Goal: Task Accomplishment & Management: Use online tool/utility

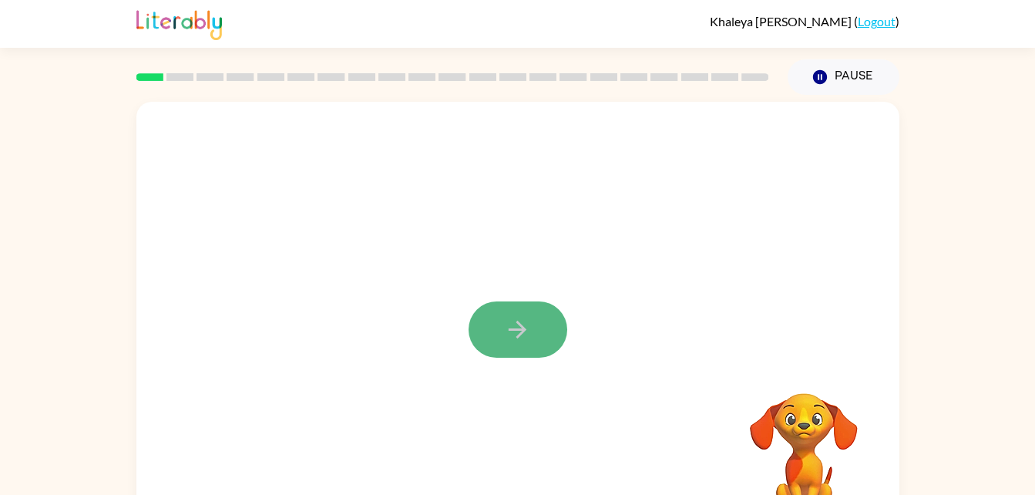
click at [546, 320] on button "button" at bounding box center [517, 329] width 99 height 56
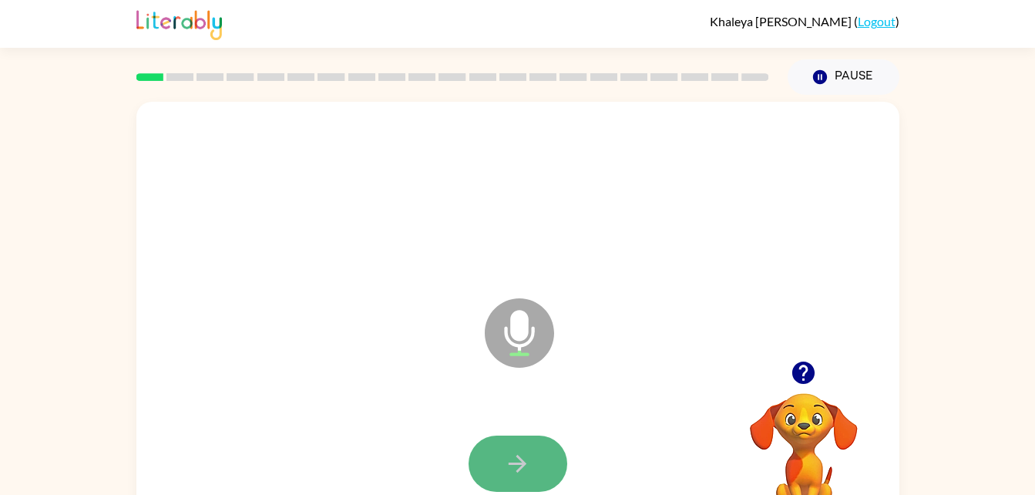
click at [526, 465] on icon "button" at bounding box center [517, 463] width 27 height 27
click at [529, 450] on icon "button" at bounding box center [517, 463] width 27 height 27
click at [524, 454] on icon "button" at bounding box center [517, 463] width 27 height 27
click at [502, 449] on button "button" at bounding box center [517, 463] width 99 height 56
click at [511, 452] on icon "button" at bounding box center [517, 463] width 27 height 27
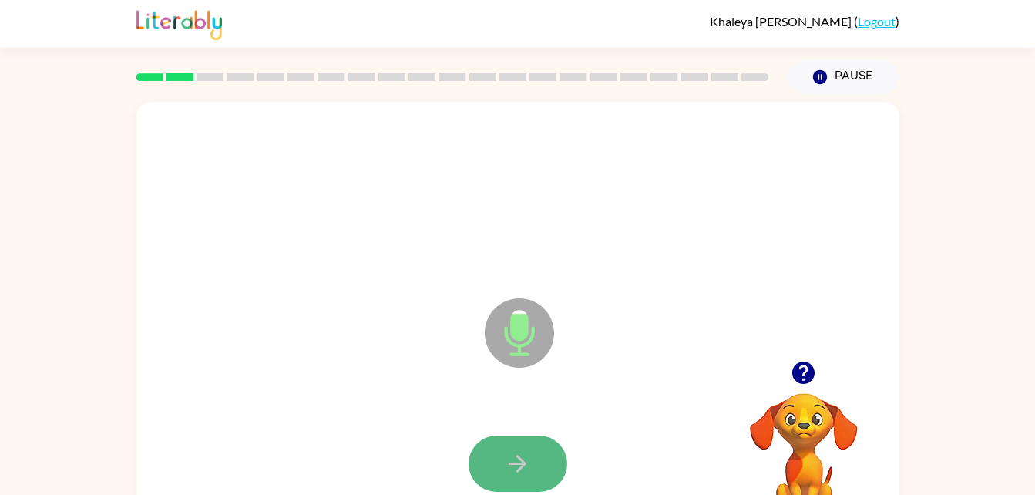
click at [519, 465] on icon "button" at bounding box center [517, 463] width 27 height 27
click at [516, 468] on icon "button" at bounding box center [517, 463] width 27 height 27
click at [520, 468] on icon "button" at bounding box center [518, 464] width 18 height 18
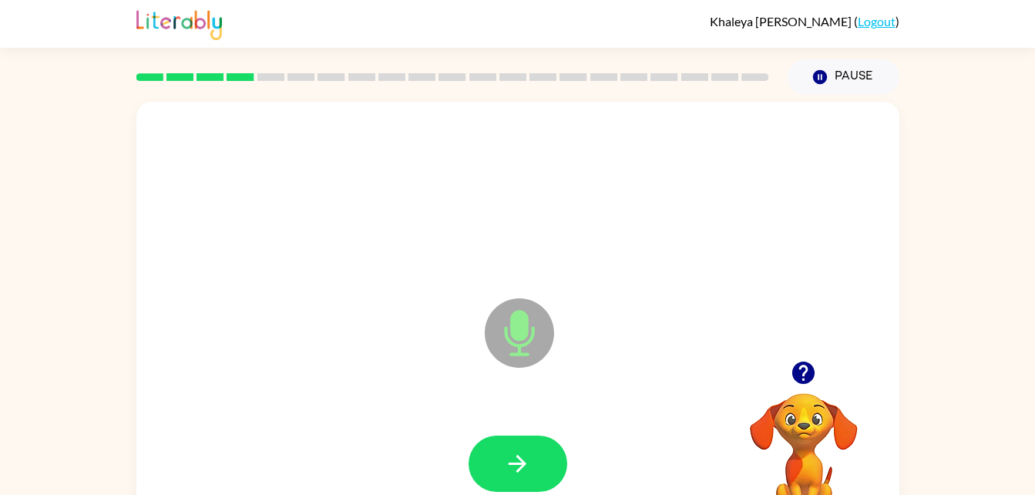
click at [643, 300] on icon "Microphone The Microphone is here when it is your turn to talk" at bounding box center [596, 352] width 231 height 116
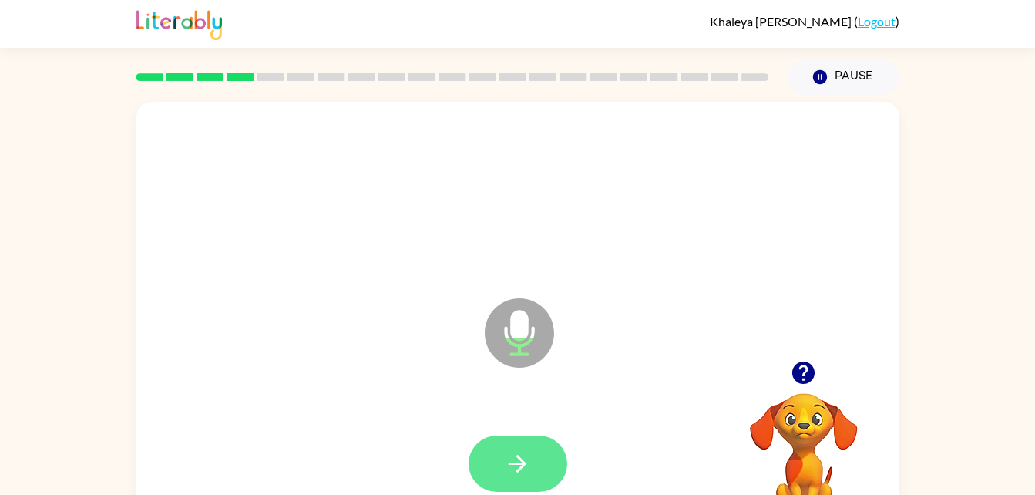
click at [533, 436] on button "button" at bounding box center [517, 463] width 99 height 56
click at [529, 455] on icon "button" at bounding box center [517, 463] width 27 height 27
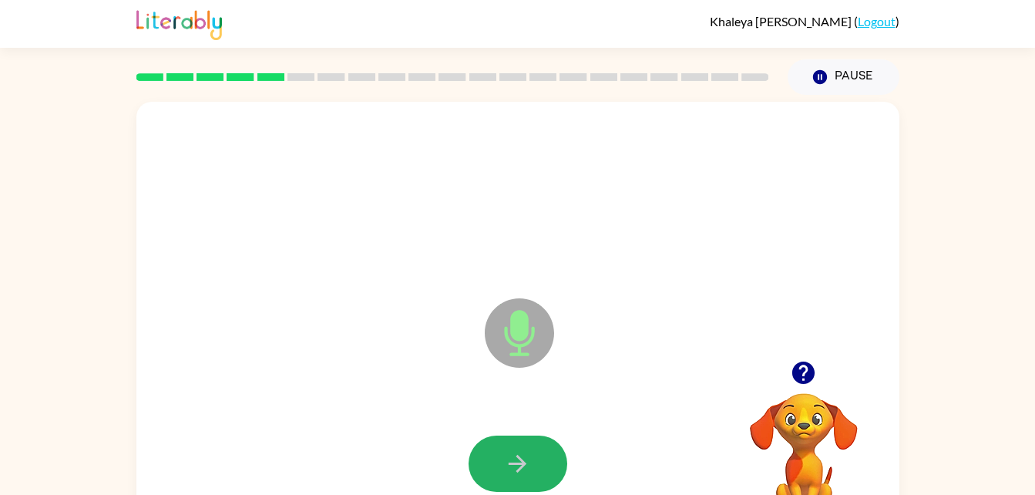
drag, startPoint x: 548, startPoint y: 483, endPoint x: 534, endPoint y: 477, distance: 15.2
click at [534, 477] on button "button" at bounding box center [517, 463] width 99 height 56
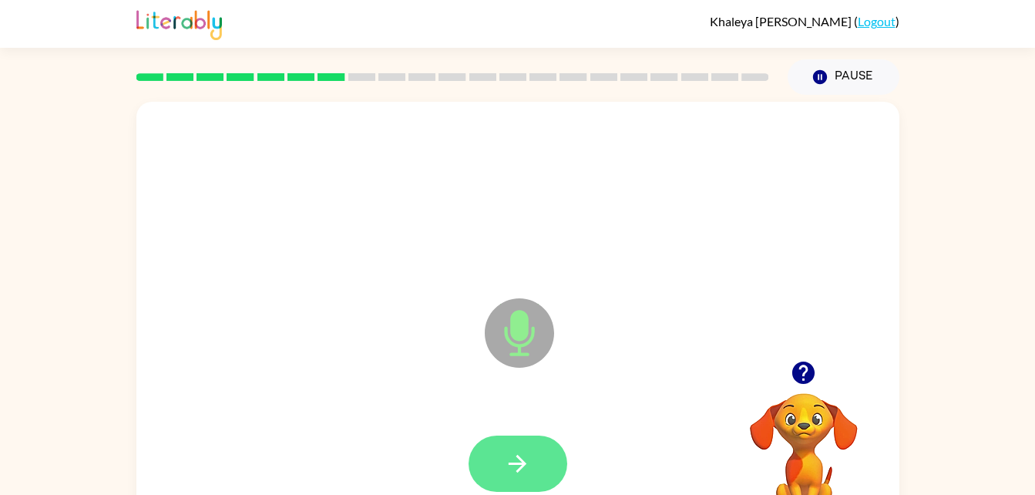
click at [523, 468] on icon "button" at bounding box center [517, 463] width 27 height 27
click at [517, 454] on icon "button" at bounding box center [517, 463] width 27 height 27
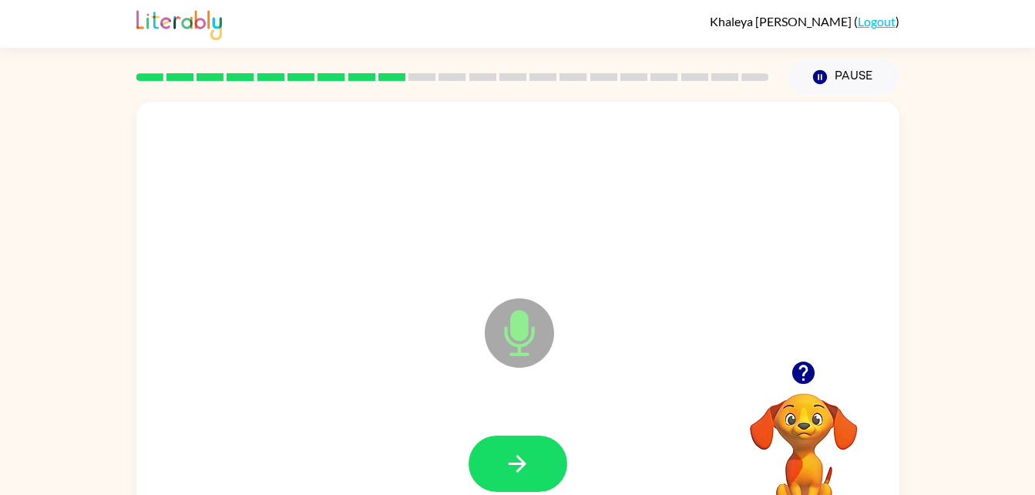
drag, startPoint x: 517, startPoint y: 454, endPoint x: 314, endPoint y: 435, distance: 203.6
click at [314, 435] on div at bounding box center [518, 464] width 732 height 126
click at [530, 430] on div at bounding box center [518, 464] width 732 height 126
click at [534, 462] on button "button" at bounding box center [517, 463] width 99 height 56
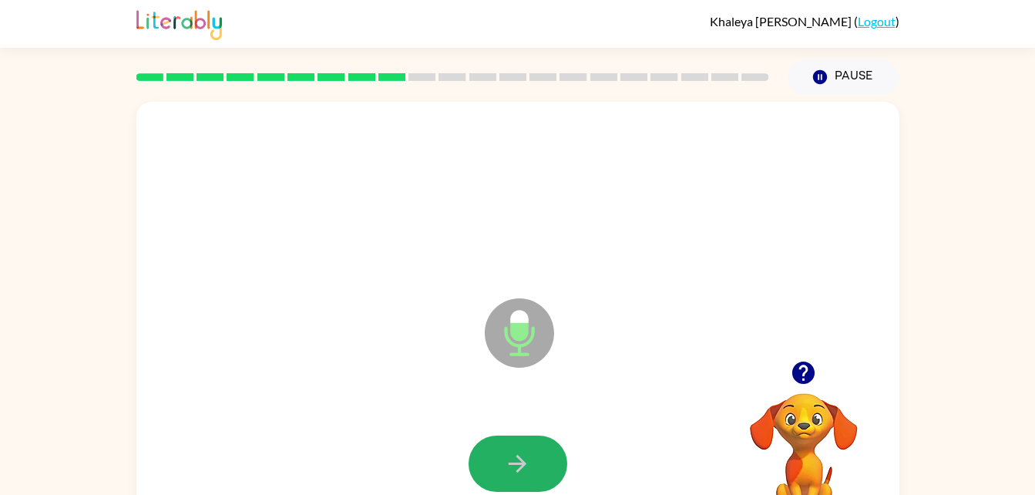
click at [534, 462] on button "button" at bounding box center [517, 463] width 99 height 56
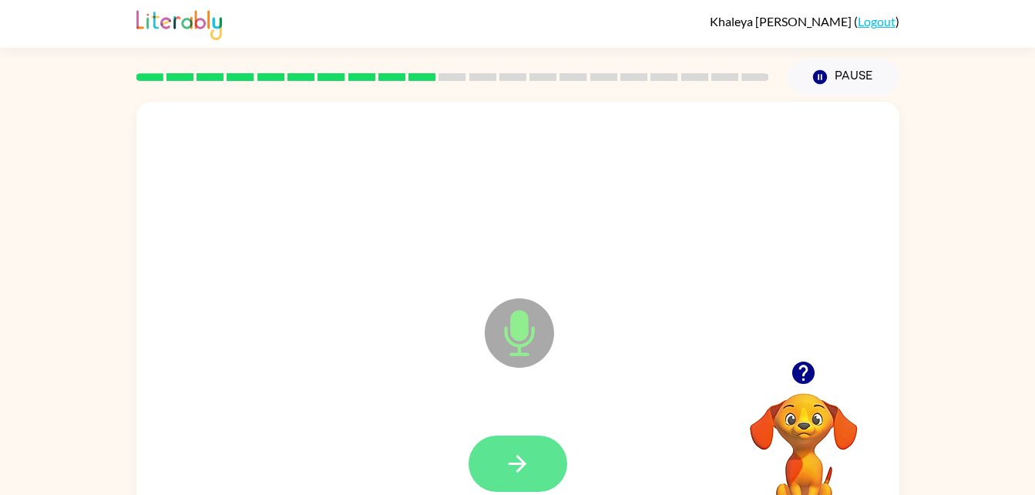
click at [529, 463] on icon "button" at bounding box center [517, 463] width 27 height 27
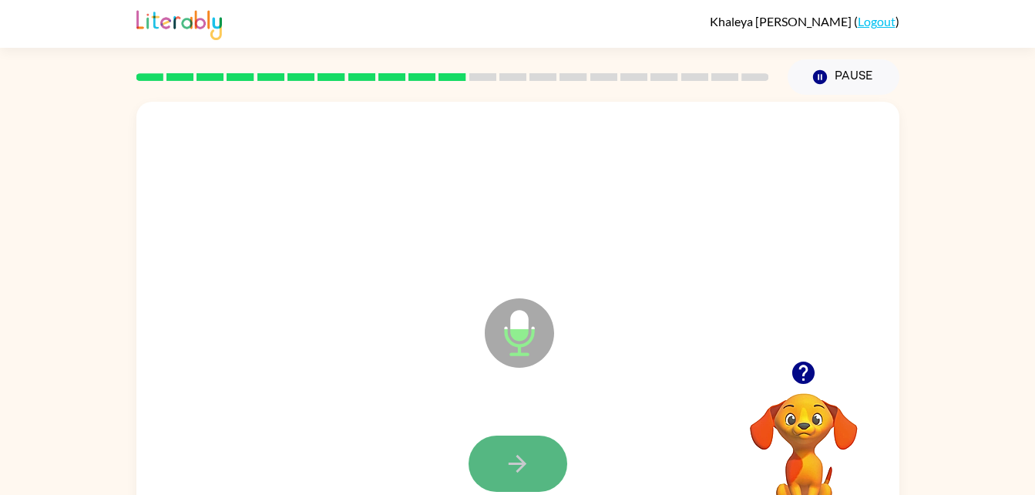
click at [505, 448] on button "button" at bounding box center [517, 463] width 99 height 56
click at [538, 464] on button "button" at bounding box center [517, 463] width 99 height 56
click at [525, 459] on icon "button" at bounding box center [517, 463] width 27 height 27
click at [512, 452] on icon "button" at bounding box center [517, 463] width 27 height 27
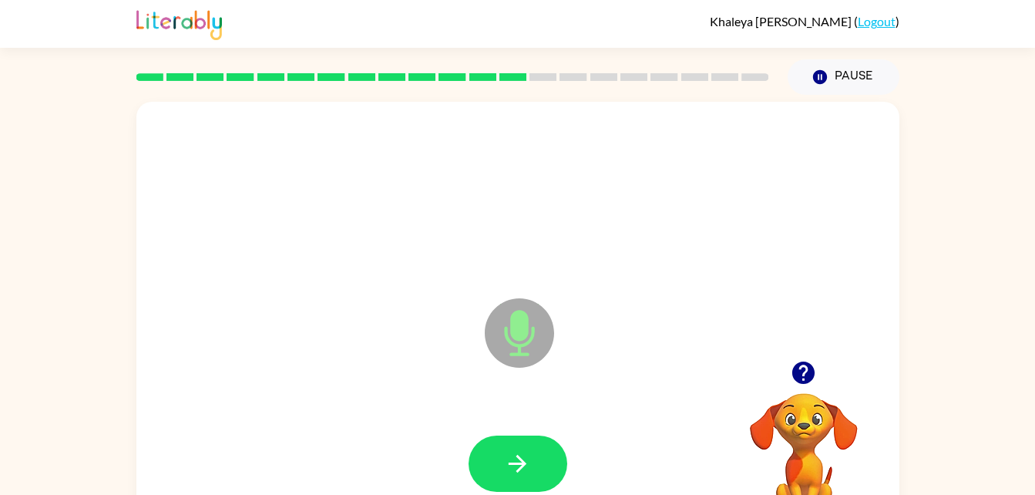
click at [512, 452] on icon "button" at bounding box center [517, 463] width 27 height 27
click at [512, 451] on icon "button" at bounding box center [517, 463] width 27 height 27
drag, startPoint x: 512, startPoint y: 451, endPoint x: 495, endPoint y: 459, distance: 19.0
click at [495, 459] on button "button" at bounding box center [517, 463] width 99 height 56
drag, startPoint x: 495, startPoint y: 459, endPoint x: 321, endPoint y: 442, distance: 175.7
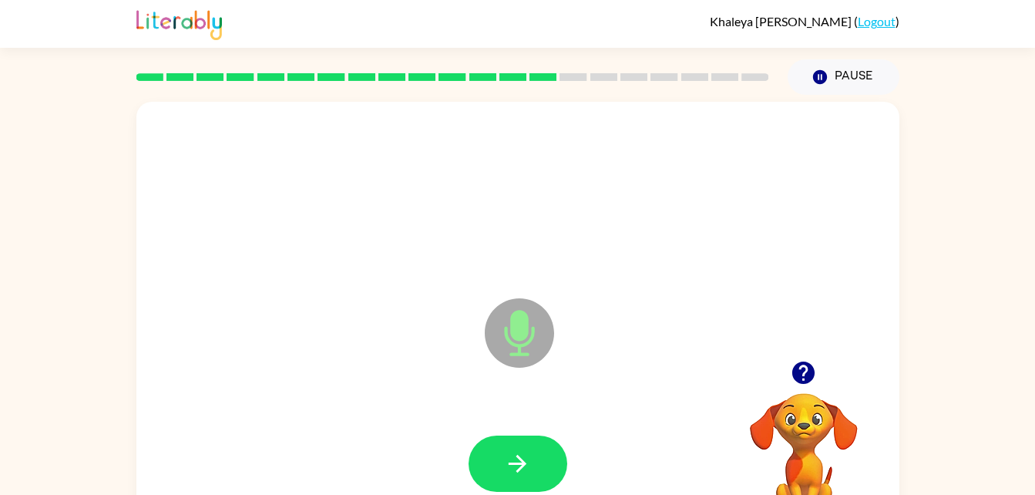
click at [321, 442] on div at bounding box center [518, 464] width 732 height 126
click at [497, 491] on button "button" at bounding box center [517, 463] width 99 height 56
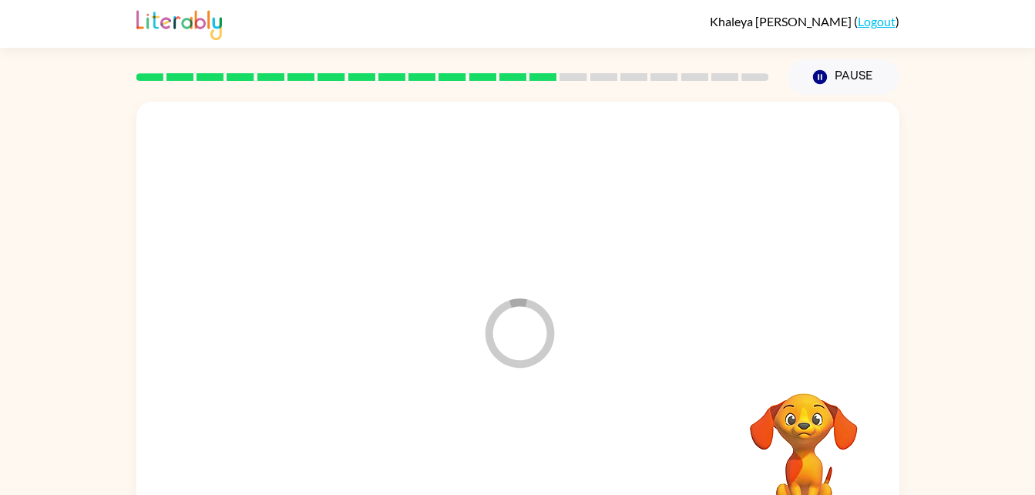
click at [498, 486] on div at bounding box center [518, 464] width 732 height 126
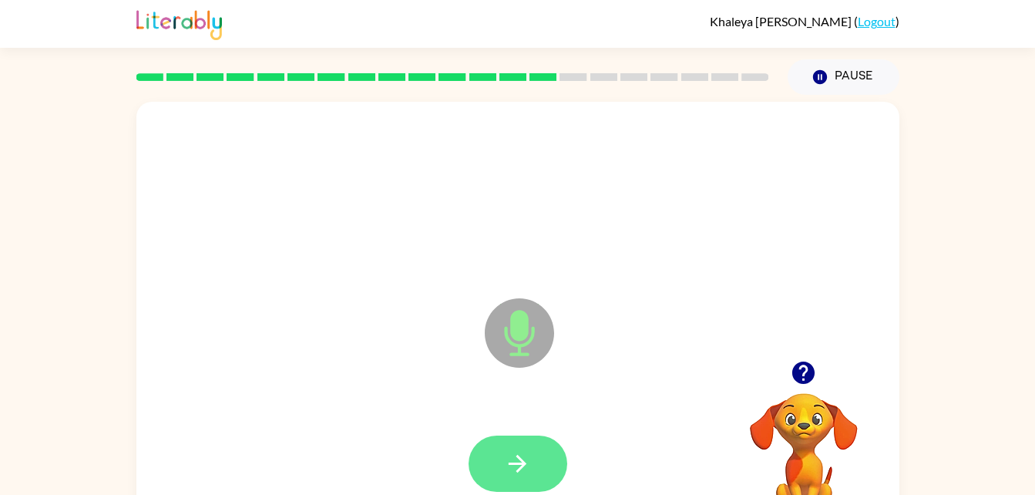
click at [534, 456] on button "button" at bounding box center [517, 463] width 99 height 56
click at [525, 455] on icon "button" at bounding box center [517, 463] width 27 height 27
drag, startPoint x: 525, startPoint y: 455, endPoint x: 373, endPoint y: 382, distance: 168.5
click at [373, 382] on div "Microphone The Microphone is here when it is your turn to talk" at bounding box center [517, 322] width 763 height 440
drag, startPoint x: 523, startPoint y: 455, endPoint x: 444, endPoint y: 428, distance: 84.1
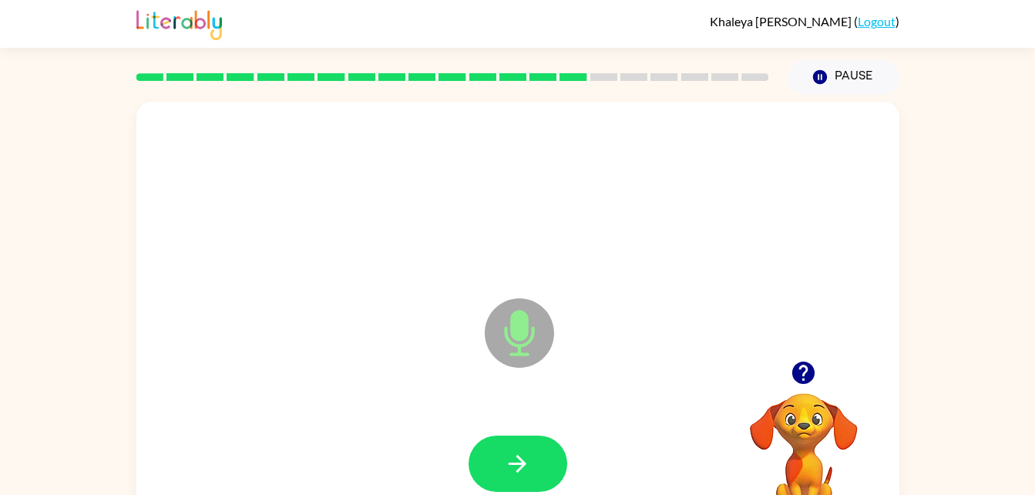
click at [444, 428] on div at bounding box center [518, 464] width 732 height 126
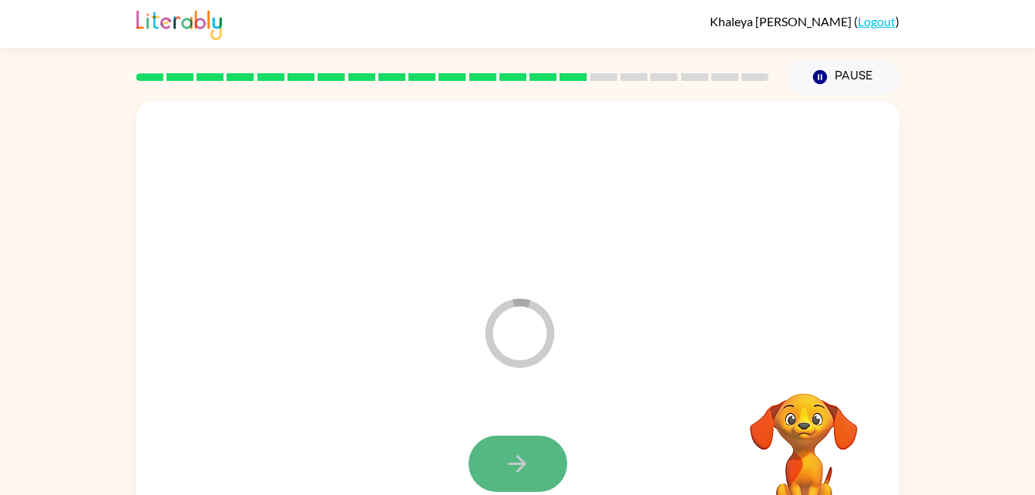
click at [539, 463] on button "button" at bounding box center [517, 463] width 99 height 56
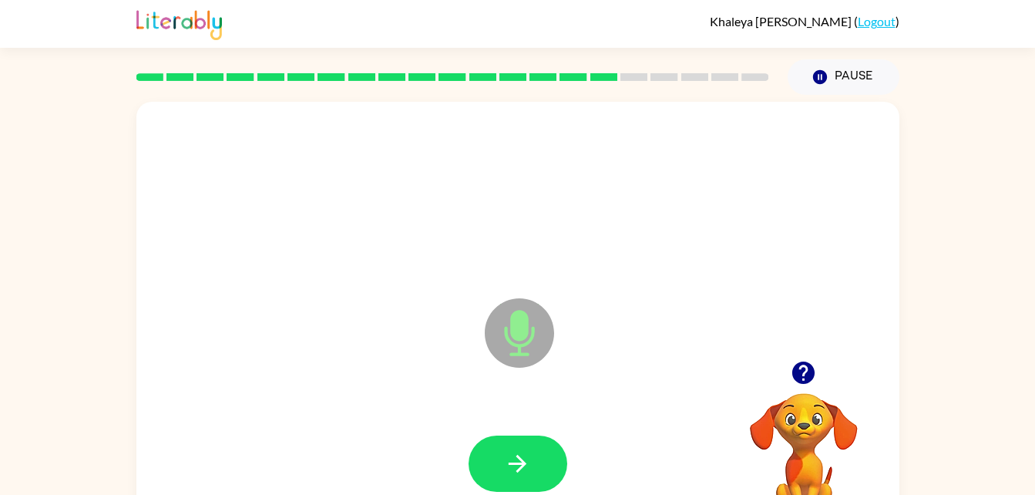
click at [539, 463] on button "button" at bounding box center [517, 463] width 99 height 56
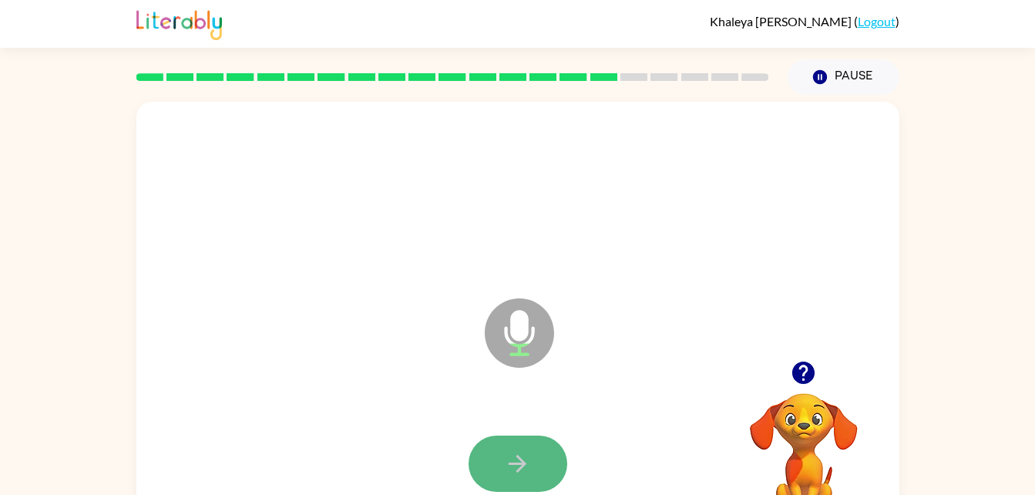
drag, startPoint x: 539, startPoint y: 463, endPoint x: 525, endPoint y: 464, distance: 13.1
click at [525, 464] on icon "button" at bounding box center [518, 464] width 18 height 18
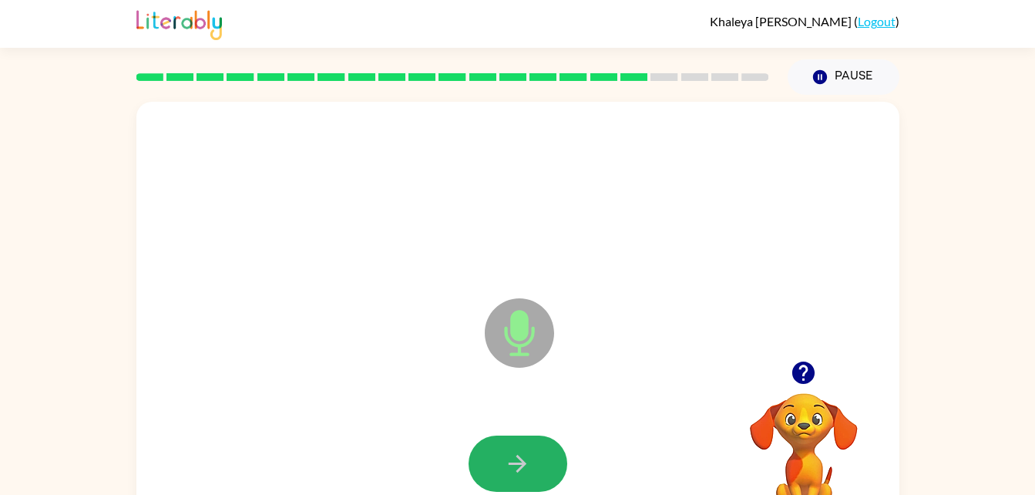
click at [525, 464] on icon "button" at bounding box center [518, 464] width 18 height 18
drag, startPoint x: 525, startPoint y: 464, endPoint x: 503, endPoint y: 454, distance: 24.5
click at [503, 454] on button "button" at bounding box center [517, 463] width 99 height 56
drag, startPoint x: 503, startPoint y: 454, endPoint x: 381, endPoint y: 476, distance: 123.8
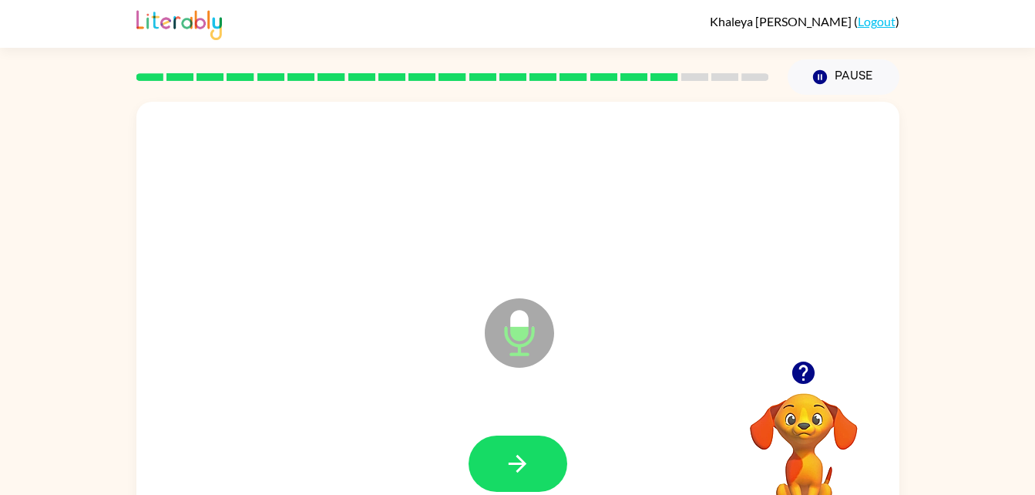
click at [381, 476] on div at bounding box center [518, 464] width 732 height 126
drag, startPoint x: 529, startPoint y: 465, endPoint x: 457, endPoint y: 429, distance: 81.0
click at [457, 429] on div at bounding box center [518, 464] width 732 height 126
click at [517, 460] on icon "button" at bounding box center [517, 463] width 27 height 27
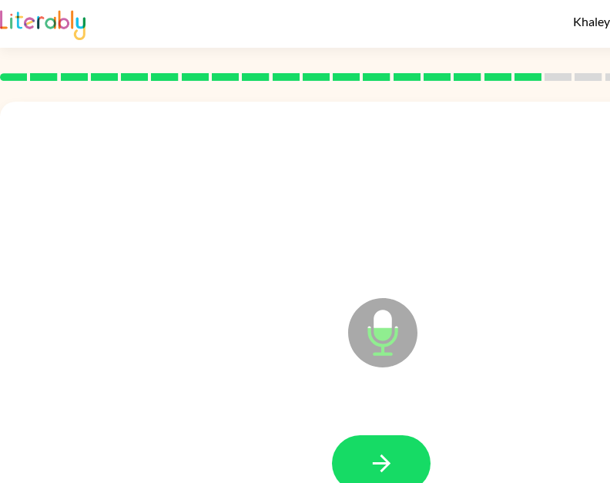
click at [270, 398] on div "Microphone The Microphone is here when it is your turn to talk" at bounding box center [381, 322] width 763 height 440
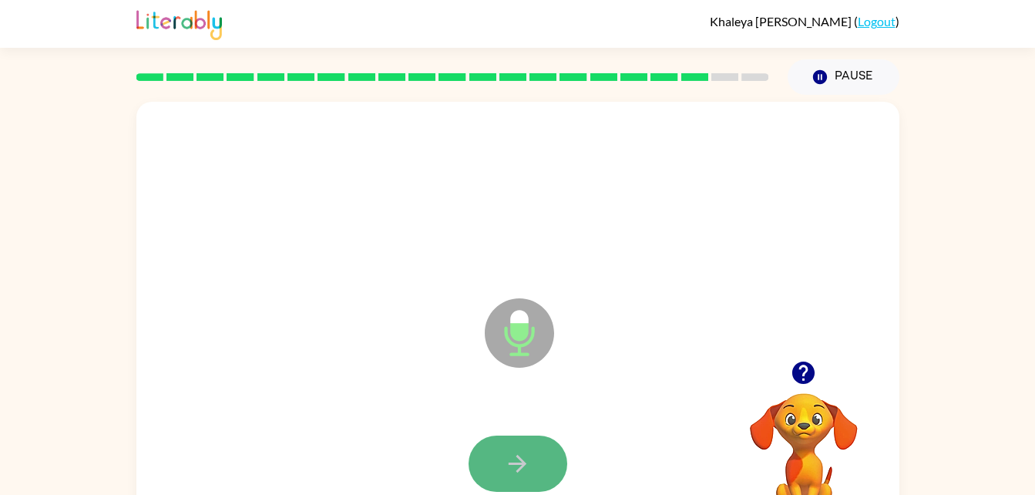
click at [558, 469] on button "button" at bounding box center [517, 463] width 99 height 56
drag, startPoint x: 509, startPoint y: 442, endPoint x: 460, endPoint y: 384, distance: 76.0
click at [460, 384] on div "Microphone The Microphone is here when it is your turn to talk" at bounding box center [517, 322] width 763 height 440
click at [513, 455] on icon "button" at bounding box center [517, 463] width 27 height 27
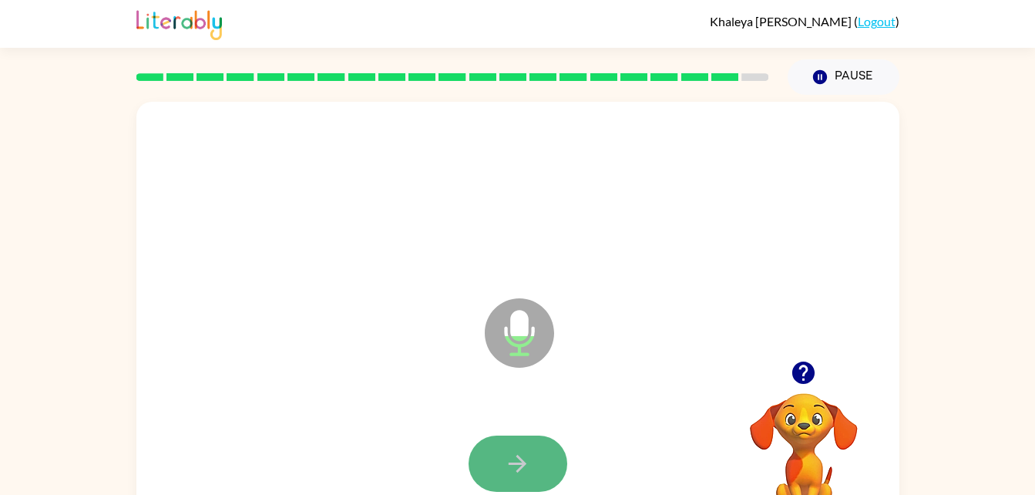
click at [538, 452] on button "button" at bounding box center [517, 463] width 99 height 56
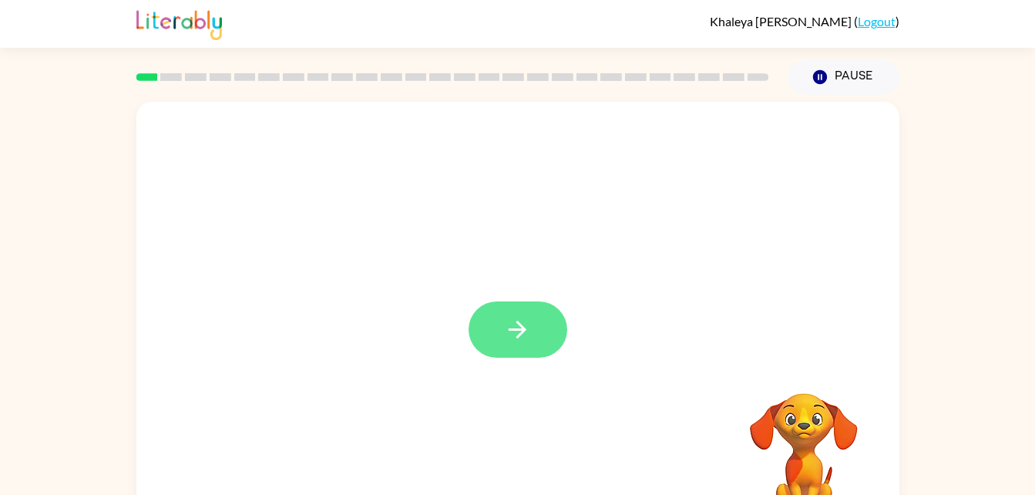
click at [497, 340] on button "button" at bounding box center [517, 329] width 99 height 56
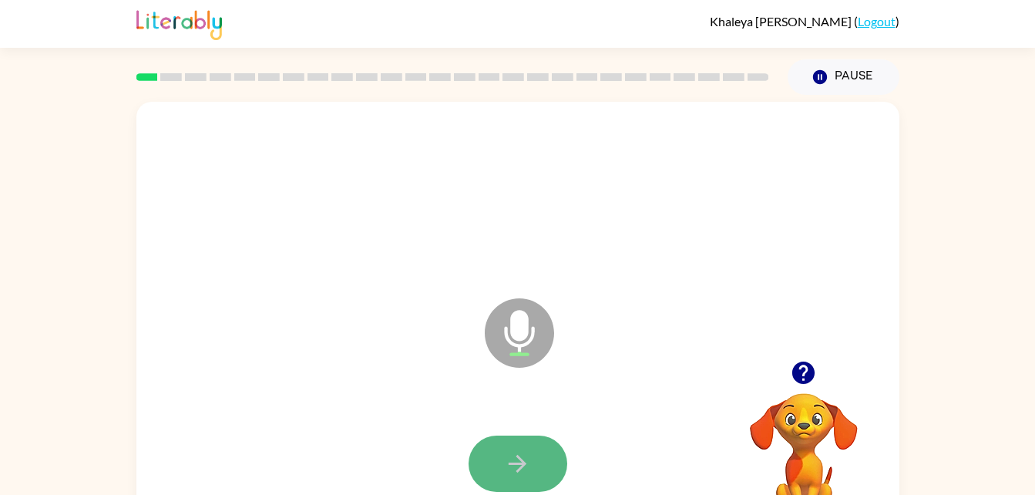
click at [513, 446] on button "button" at bounding box center [517, 463] width 99 height 56
click at [519, 455] on icon "button" at bounding box center [517, 463] width 27 height 27
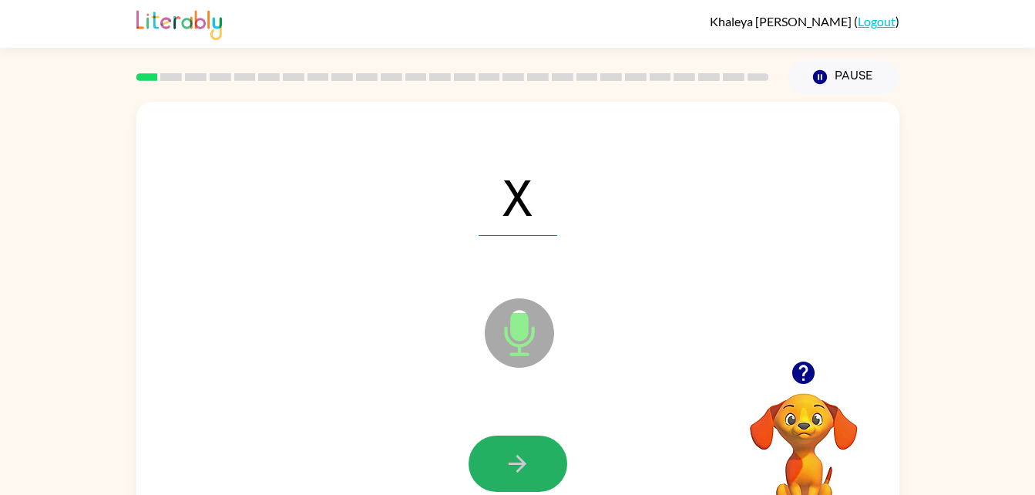
click at [519, 455] on icon "button" at bounding box center [517, 463] width 27 height 27
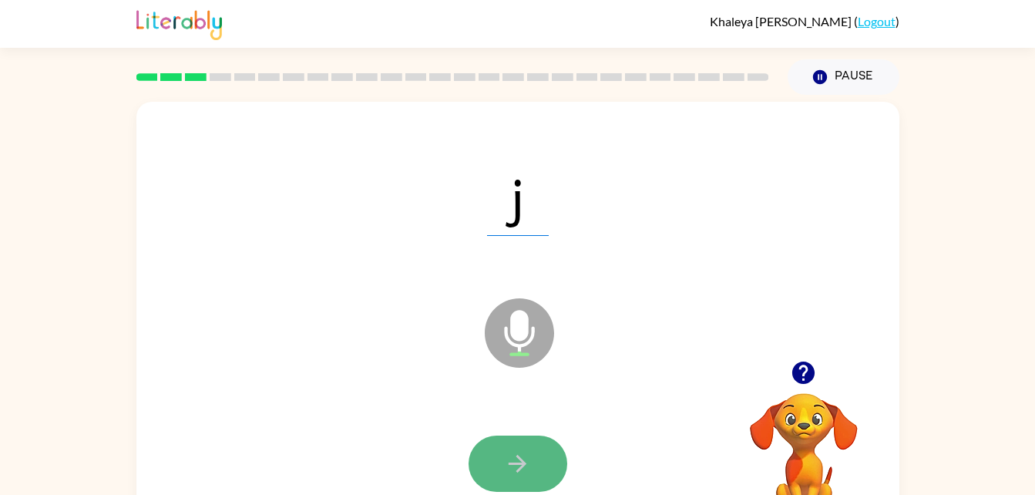
click at [519, 455] on icon "button" at bounding box center [517, 463] width 27 height 27
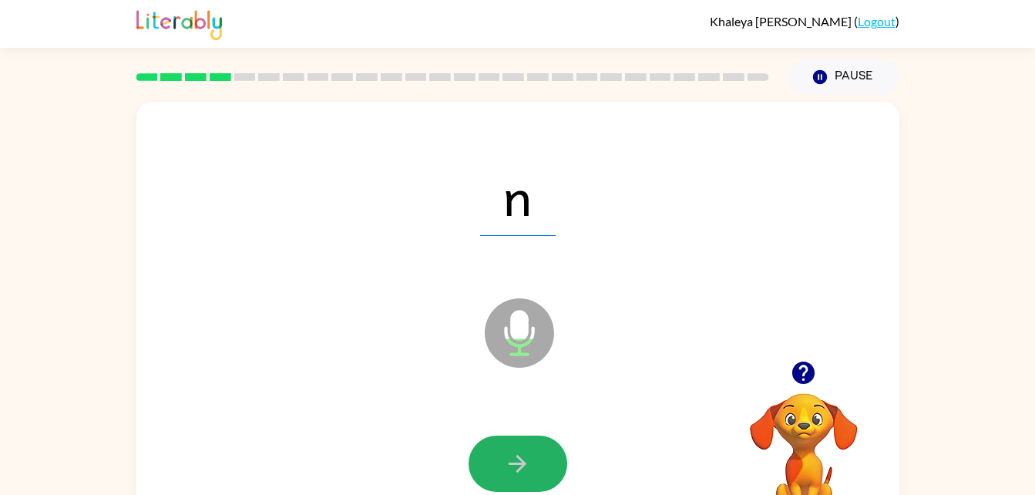
click at [519, 455] on icon "button" at bounding box center [517, 463] width 27 height 27
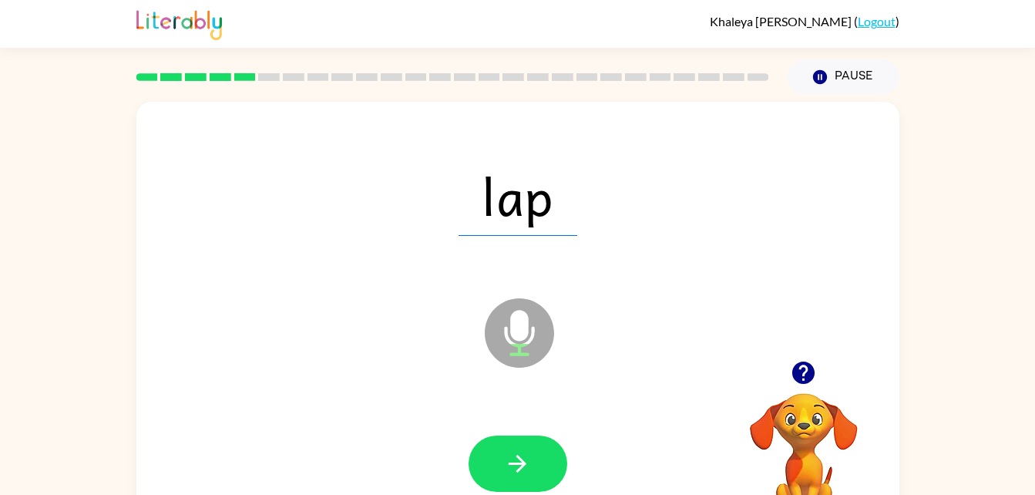
drag, startPoint x: 519, startPoint y: 458, endPoint x: 320, endPoint y: 408, distance: 205.9
click at [320, 408] on div at bounding box center [518, 464] width 732 height 126
click at [513, 454] on icon "button" at bounding box center [517, 463] width 27 height 27
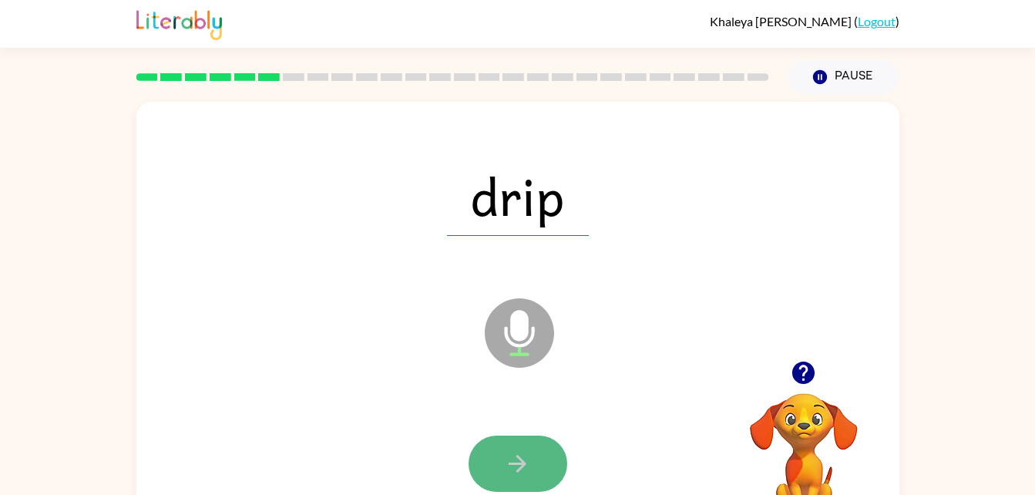
click at [514, 458] on icon "button" at bounding box center [517, 463] width 27 height 27
click at [517, 473] on icon "button" at bounding box center [517, 463] width 27 height 27
click at [508, 466] on icon "button" at bounding box center [517, 463] width 27 height 27
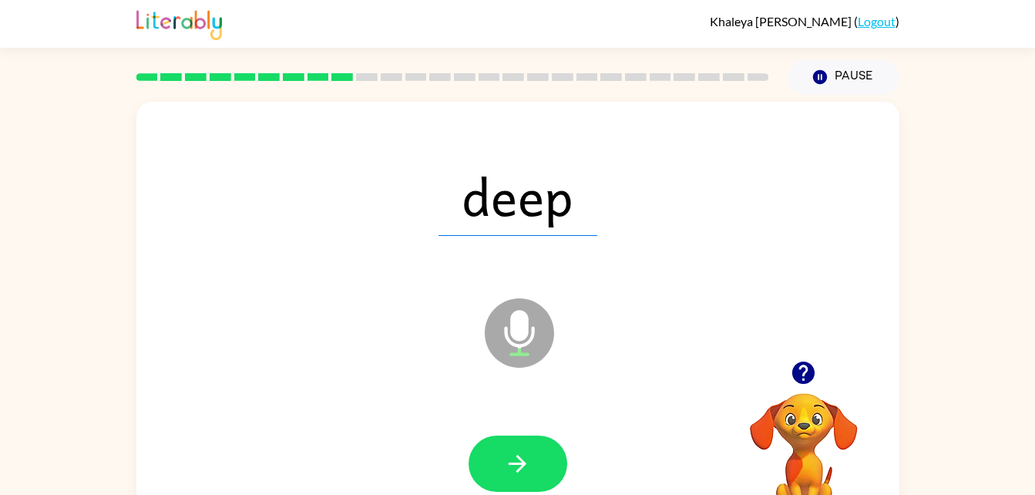
click at [508, 466] on icon "button" at bounding box center [517, 463] width 27 height 27
drag, startPoint x: 508, startPoint y: 466, endPoint x: 482, endPoint y: 462, distance: 25.8
click at [482, 462] on button "button" at bounding box center [517, 463] width 99 height 56
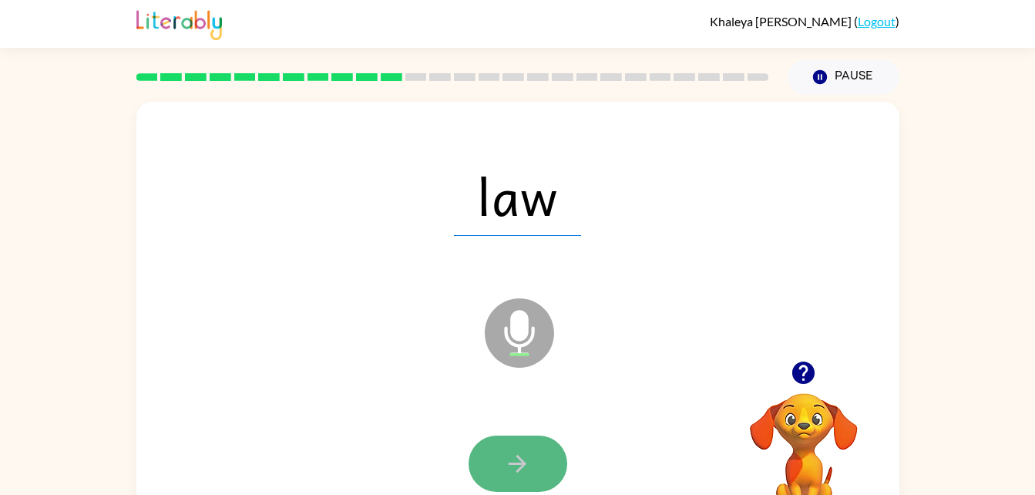
click at [483, 466] on button "button" at bounding box center [517, 463] width 99 height 56
click at [506, 455] on icon "button" at bounding box center [517, 463] width 27 height 27
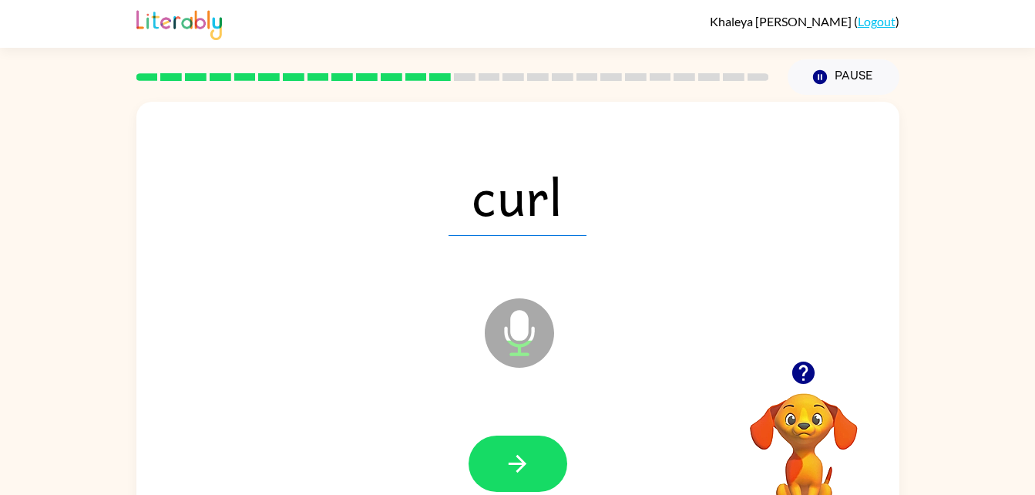
drag, startPoint x: 506, startPoint y: 455, endPoint x: 438, endPoint y: 456, distance: 67.8
click at [438, 456] on div at bounding box center [518, 464] width 732 height 126
click at [536, 468] on button "button" at bounding box center [517, 463] width 99 height 56
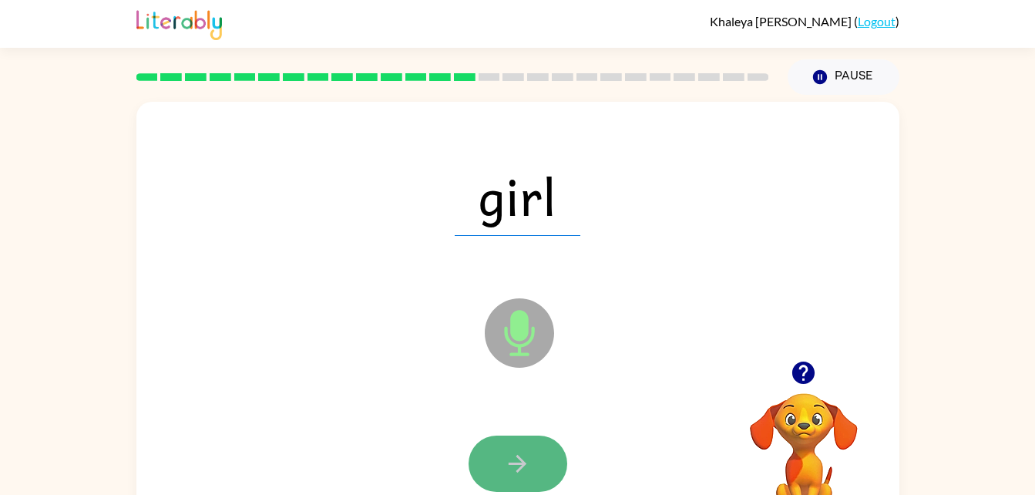
drag, startPoint x: 184, startPoint y: 388, endPoint x: 501, endPoint y: 459, distance: 324.5
click at [501, 459] on button "button" at bounding box center [517, 463] width 99 height 56
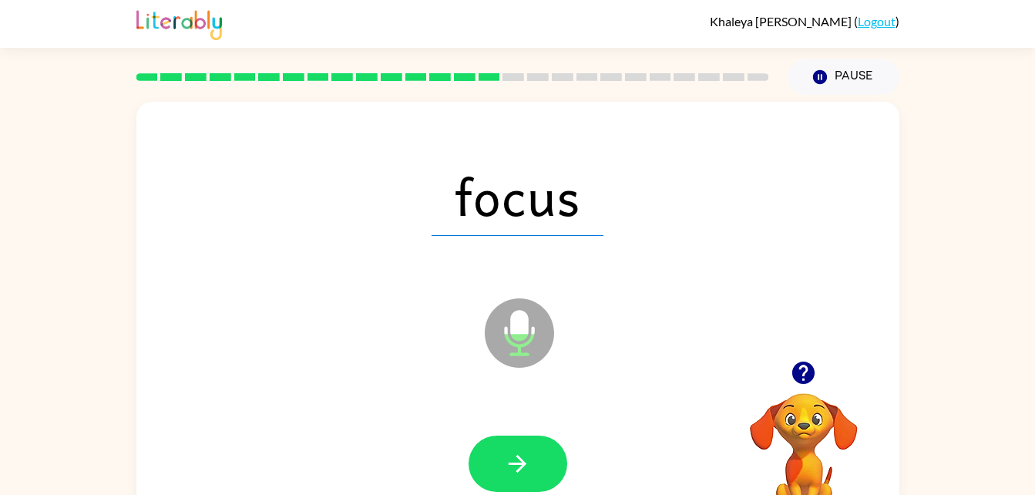
click at [801, 364] on icon "button" at bounding box center [803, 372] width 22 height 22
click at [526, 463] on icon "button" at bounding box center [517, 463] width 27 height 27
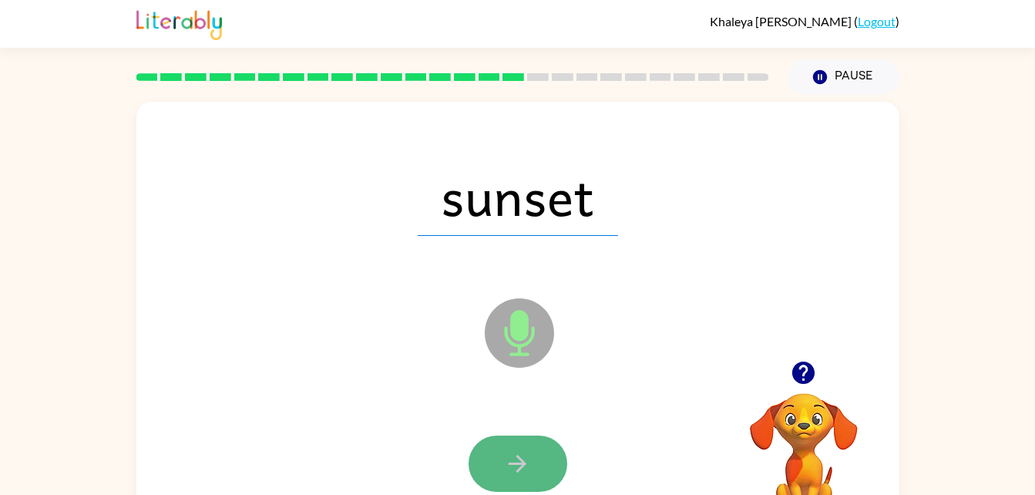
click at [518, 455] on icon "button" at bounding box center [518, 464] width 18 height 18
click at [522, 462] on icon "button" at bounding box center [518, 464] width 18 height 18
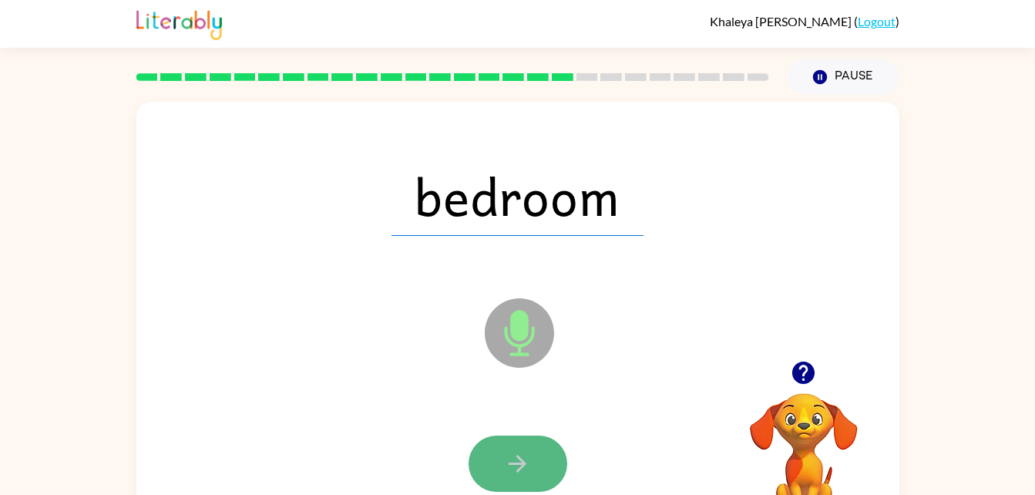
click at [529, 460] on icon "button" at bounding box center [517, 463] width 27 height 27
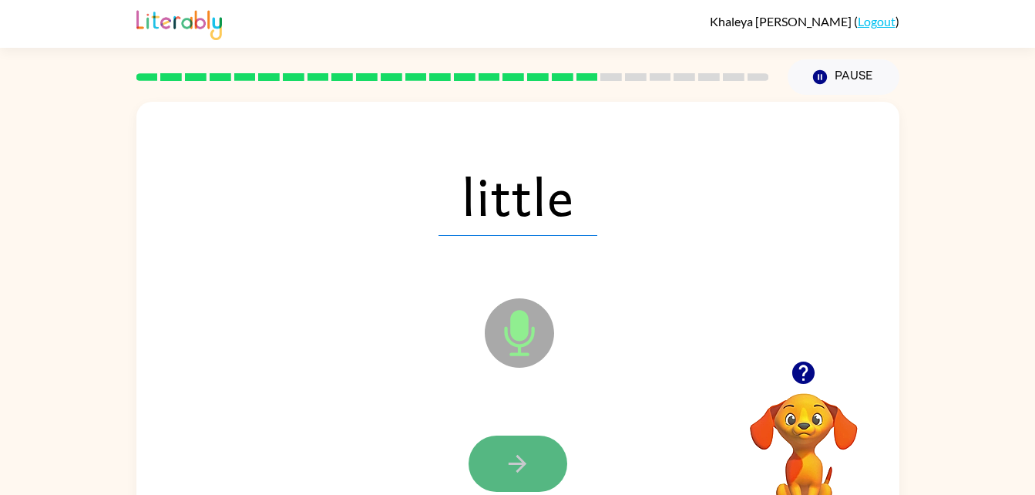
click at [511, 458] on icon "button" at bounding box center [517, 463] width 27 height 27
click at [513, 460] on icon "button" at bounding box center [517, 463] width 27 height 27
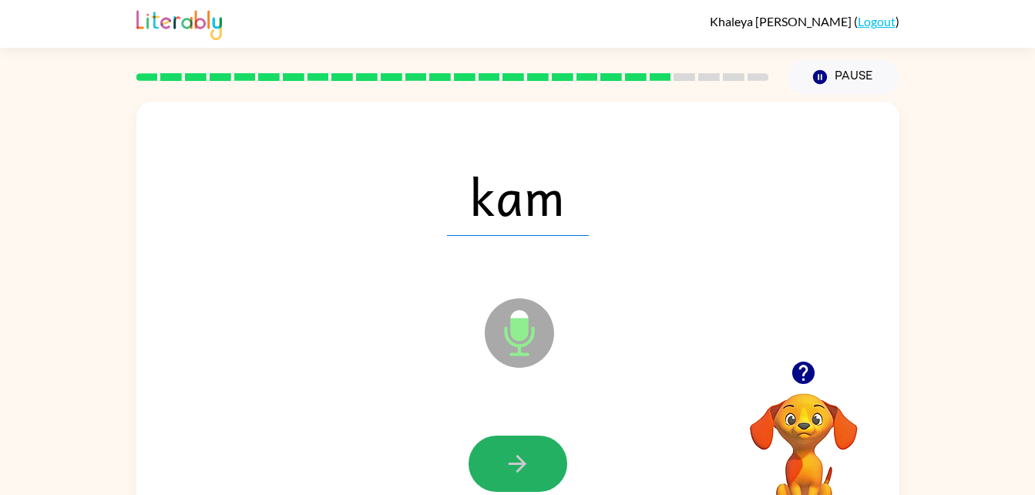
click at [513, 460] on icon "button" at bounding box center [517, 463] width 27 height 27
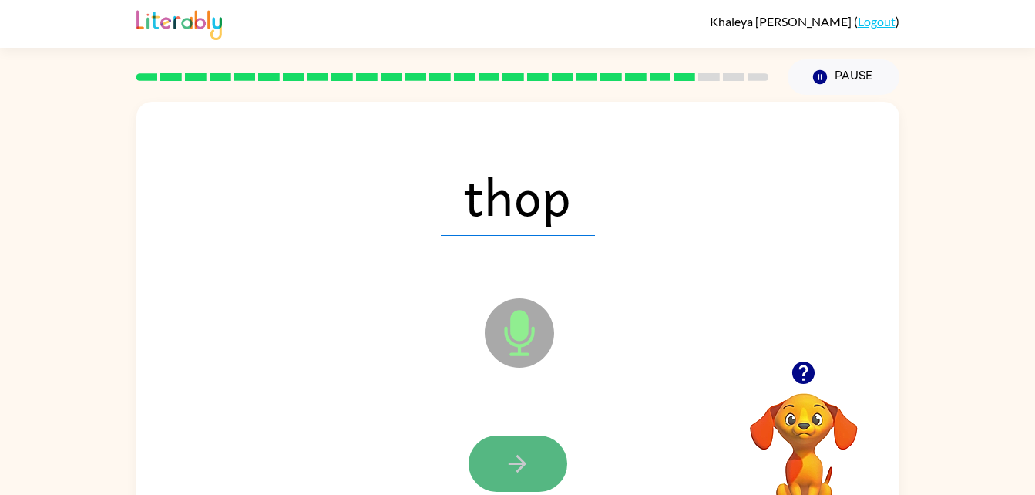
click at [515, 460] on icon "button" at bounding box center [517, 463] width 27 height 27
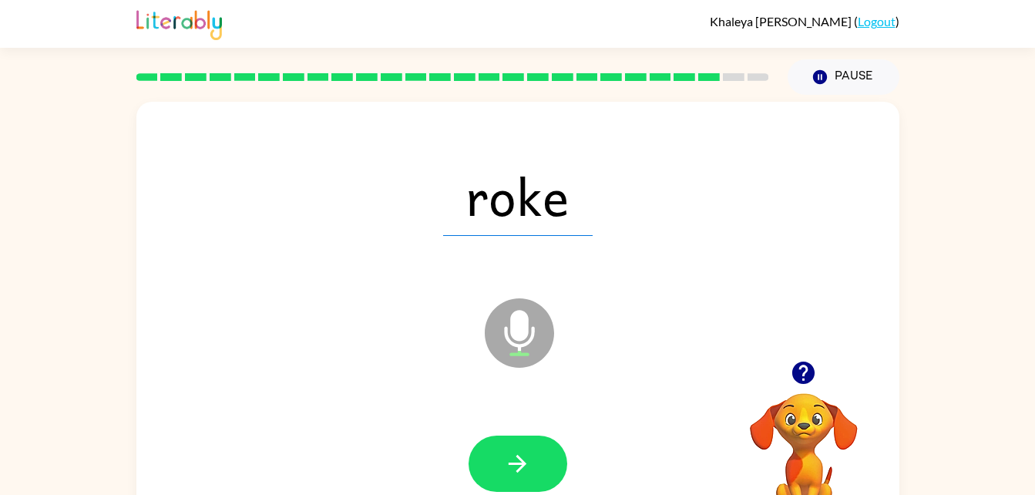
click at [515, 460] on icon "button" at bounding box center [517, 463] width 27 height 27
drag, startPoint x: 515, startPoint y: 460, endPoint x: 435, endPoint y: 414, distance: 91.8
click at [435, 414] on div at bounding box center [518, 464] width 732 height 126
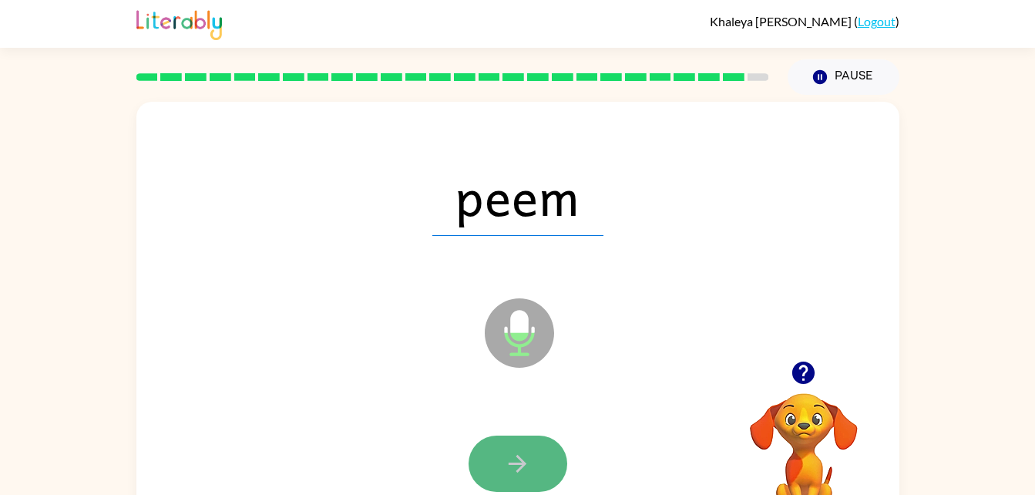
click at [542, 468] on button "button" at bounding box center [517, 463] width 99 height 56
